Goal: Task Accomplishment & Management: Manage account settings

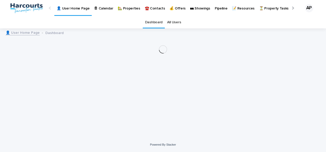
click at [129, 11] on p "🏡 Properties" at bounding box center [129, 5] width 22 height 11
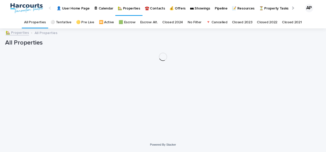
click at [130, 8] on p "🏡 Properties" at bounding box center [129, 5] width 22 height 11
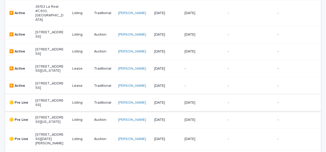
scroll to position [205, 0]
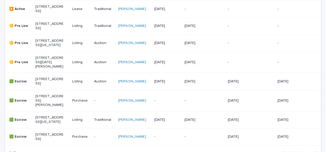
click at [42, 86] on p "[STREET_ADDRESS]" at bounding box center [49, 81] width 28 height 9
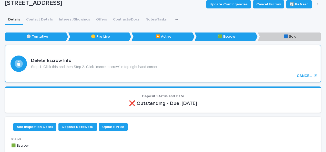
scroll to position [77, 0]
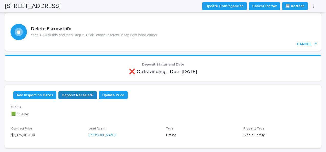
click at [63, 91] on button "Deposit Received?" at bounding box center [78, 95] width 39 height 8
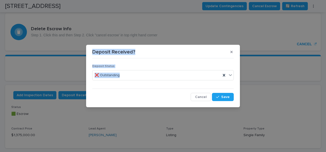
click at [68, 146] on div "Deposit Received? Deposit Status ❌ Outstanding Cancel Save" at bounding box center [163, 76] width 326 height 152
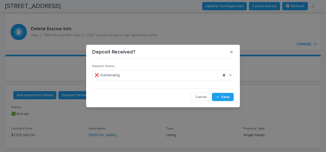
click at [101, 135] on div "Deposit Received? Deposit Status ❌ Outstanding Cancel Save" at bounding box center [163, 76] width 326 height 152
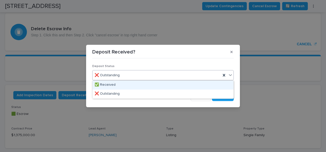
click at [104, 87] on div "✅ Received" at bounding box center [163, 85] width 141 height 9
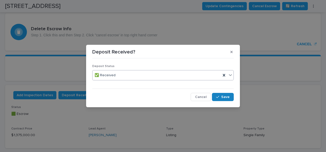
click at [219, 98] on icon "button" at bounding box center [217, 97] width 3 height 4
